Goal: Task Accomplishment & Management: Complete application form

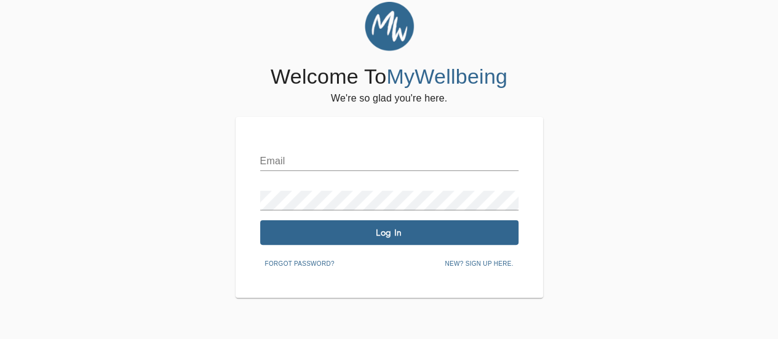
scroll to position [49, 0]
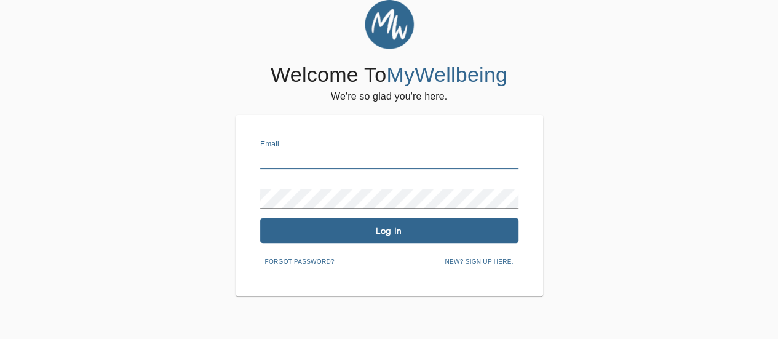
click at [350, 162] on input "text" at bounding box center [389, 159] width 258 height 20
type input "[PERSON_NAME][EMAIL_ADDRESS][PERSON_NAME][PERSON_NAME][DOMAIN_NAME]"
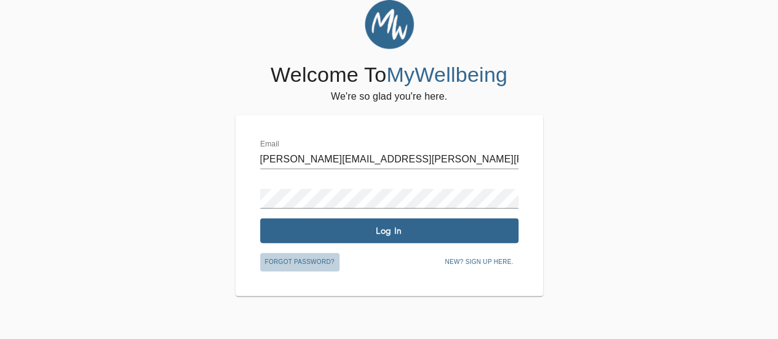
click at [296, 261] on span "Forgot password?" at bounding box center [299, 261] width 69 height 11
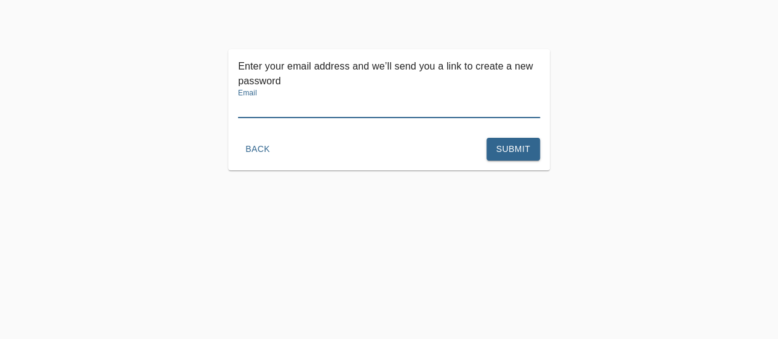
click at [338, 118] on input "text" at bounding box center [389, 108] width 302 height 20
click at [277, 161] on button "Back" at bounding box center [257, 149] width 39 height 23
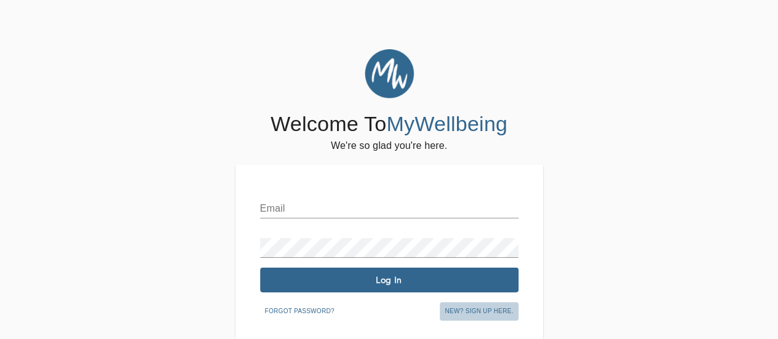
click at [459, 307] on span "New? Sign up here." at bounding box center [479, 311] width 68 height 11
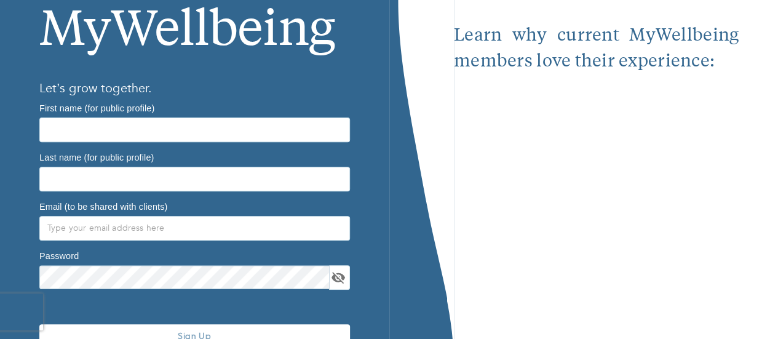
scroll to position [172, 0]
